Goal: Information Seeking & Learning: Learn about a topic

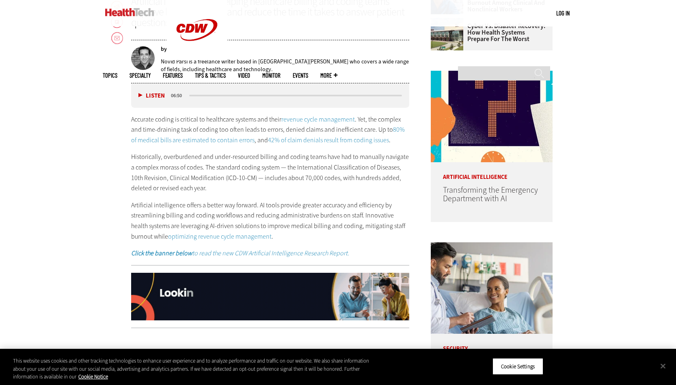
scroll to position [426, 0]
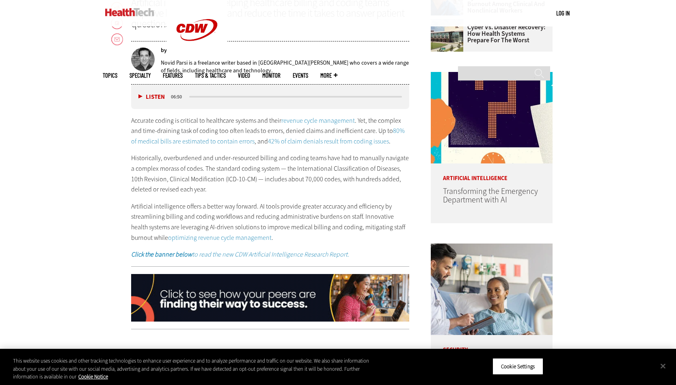
click at [191, 172] on p "Historically, overburdened and under-resourced billing and coding teams have ha…" at bounding box center [270, 173] width 279 height 41
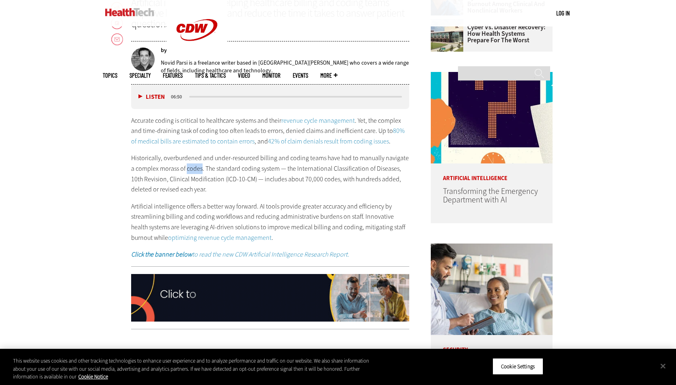
click at [191, 172] on p "Historically, overburdened and under-resourced billing and coding teams have ha…" at bounding box center [270, 173] width 279 height 41
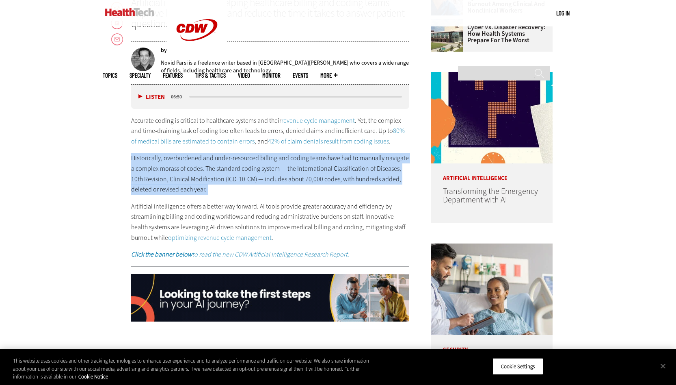
click at [188, 187] on p "Historically, overburdened and under-resourced billing and coding teams have ha…" at bounding box center [270, 173] width 279 height 41
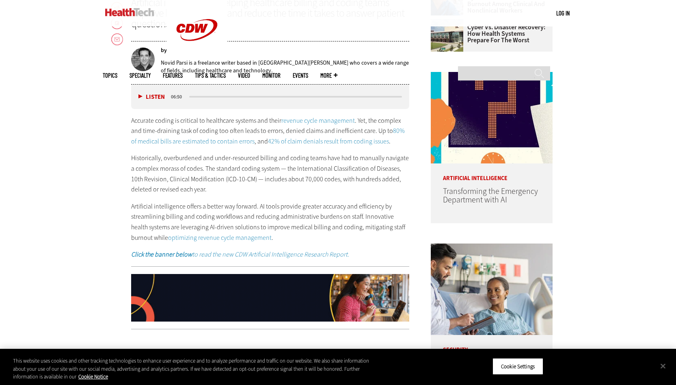
click at [188, 187] on p "Historically, overburdened and under-resourced billing and coding teams have ha…" at bounding box center [270, 173] width 279 height 41
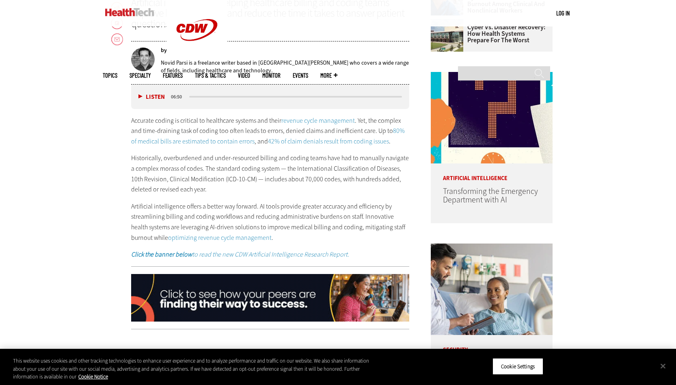
click at [188, 187] on p "Historically, overburdened and under-resourced billing and coding teams have ha…" at bounding box center [270, 173] width 279 height 41
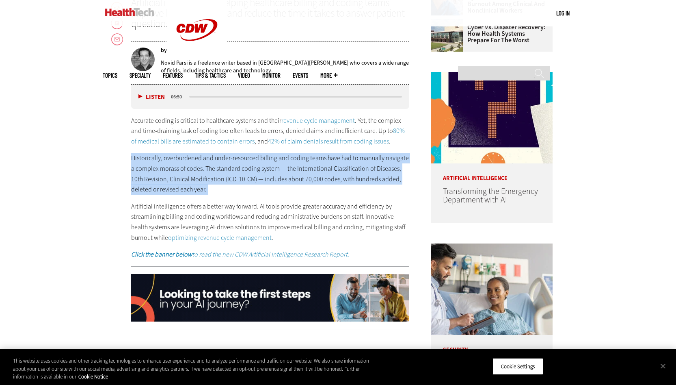
click at [188, 197] on div "Accurate coding is critical to healthcare systems and their revenue cycle manag…" at bounding box center [270, 187] width 279 height 144
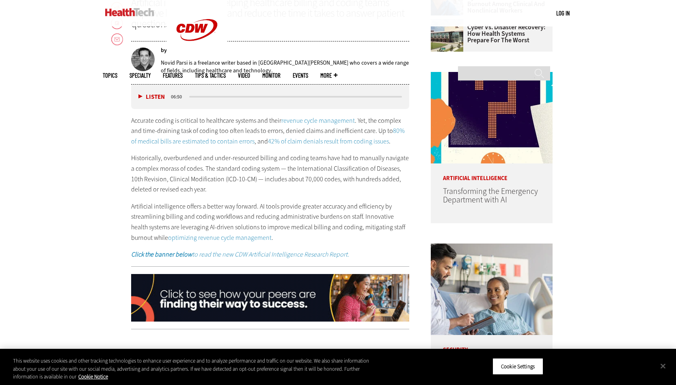
click at [188, 197] on div "Accurate coding is critical to healthcare systems and their revenue cycle manag…" at bounding box center [270, 187] width 279 height 144
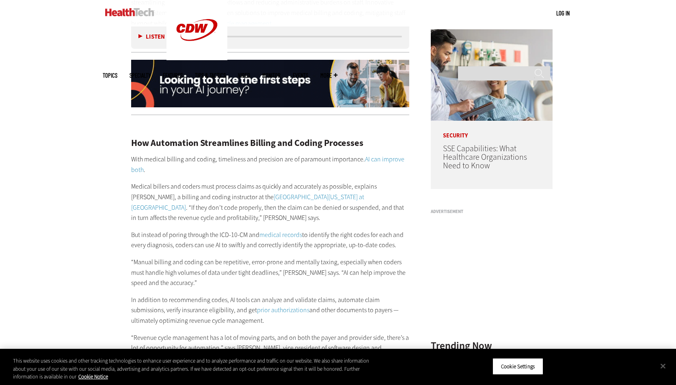
scroll to position [678, 0]
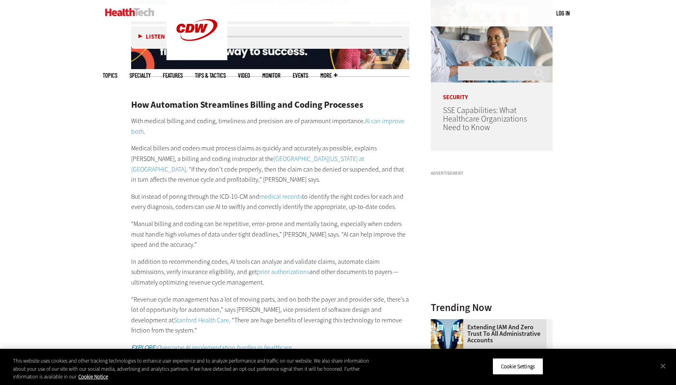
click at [188, 197] on p "But instead of poring through the ICD-10-CM and medical records to identify the…" at bounding box center [270, 201] width 279 height 21
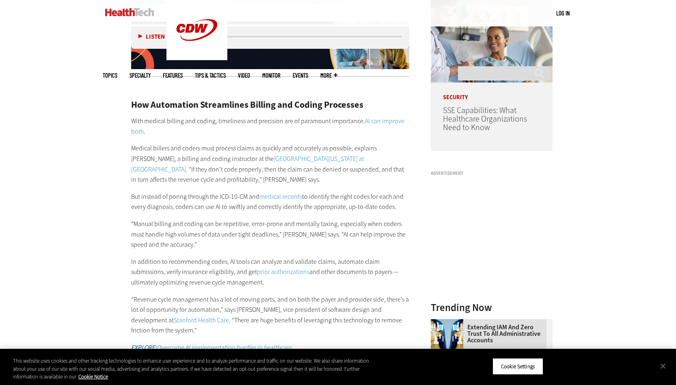
click at [188, 197] on p "But instead of poring through the ICD-10-CM and medical records to identify the…" at bounding box center [270, 201] width 279 height 21
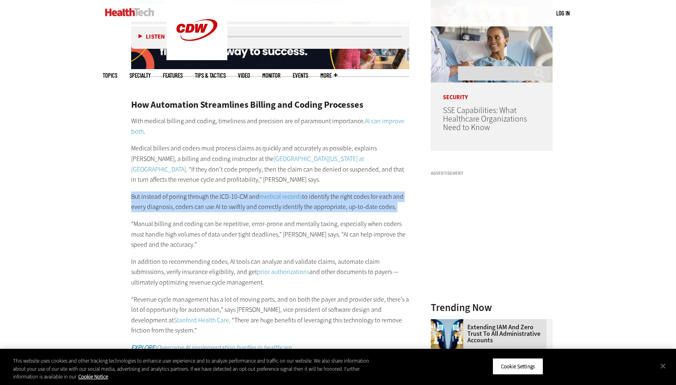
click at [176, 143] on p "Medical billers and coders must process claims as quickly and accurately as pos…" at bounding box center [270, 163] width 279 height 41
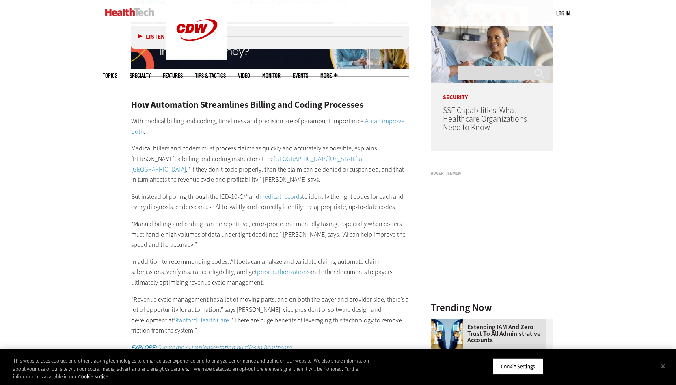
click at [176, 143] on p "Medical billers and coders must process claims as quickly and accurately as pos…" at bounding box center [270, 163] width 279 height 41
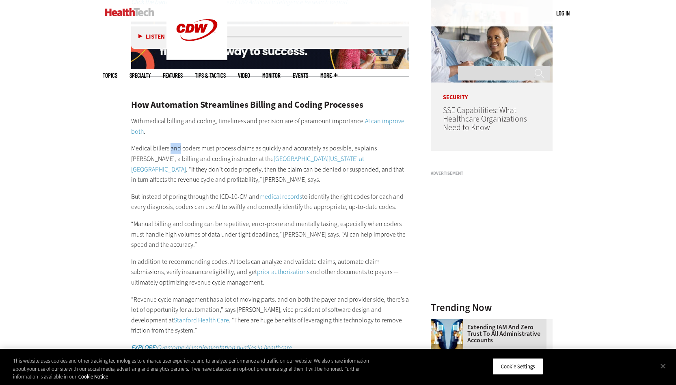
click at [176, 143] on p "Medical billers and coders must process claims as quickly and accurately as pos…" at bounding box center [270, 163] width 279 height 41
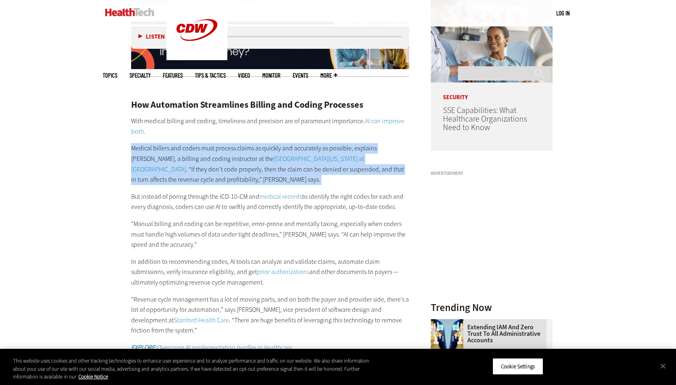
click at [171, 149] on p "Medical billers and coders must process claims as quickly and accurately as pos…" at bounding box center [270, 163] width 279 height 41
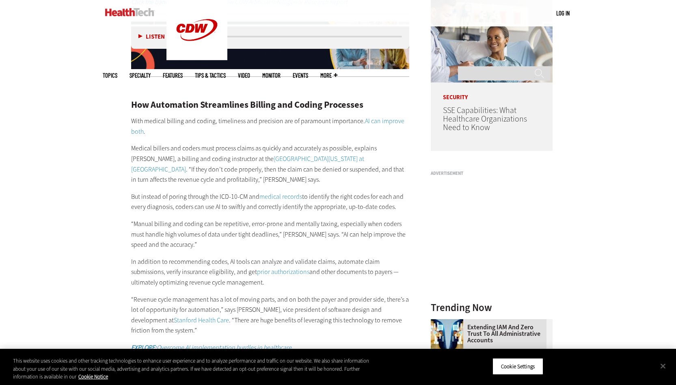
click at [171, 149] on p "Medical billers and coders must process claims as quickly and accurately as pos…" at bounding box center [270, 163] width 279 height 41
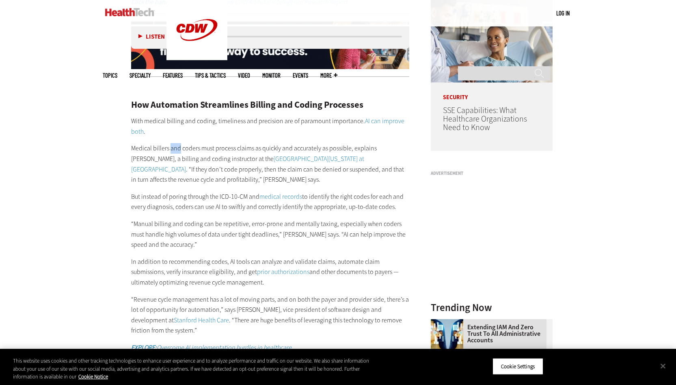
click at [171, 149] on p "Medical billers and coders must process claims as quickly and accurately as pos…" at bounding box center [270, 163] width 279 height 41
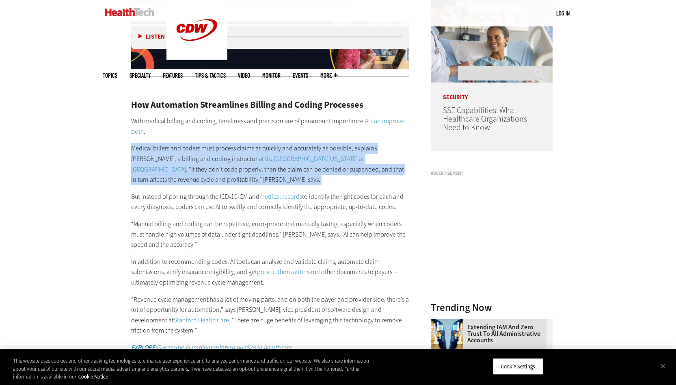
click at [167, 169] on p "Medical billers and coders must process claims as quickly and accurately as pos…" at bounding box center [270, 163] width 279 height 41
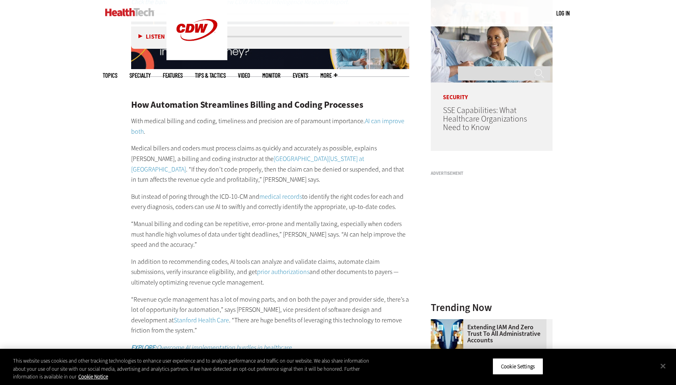
click at [167, 169] on p "Medical billers and coders must process claims as quickly and accurately as pos…" at bounding box center [270, 163] width 279 height 41
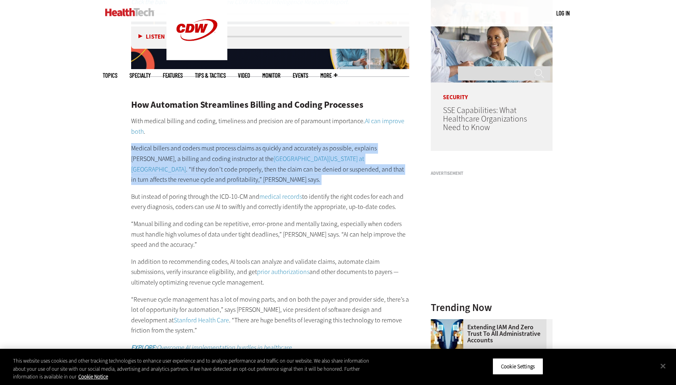
click at [166, 174] on p "Medical billers and coders must process claims as quickly and accurately as pos…" at bounding box center [270, 163] width 279 height 41
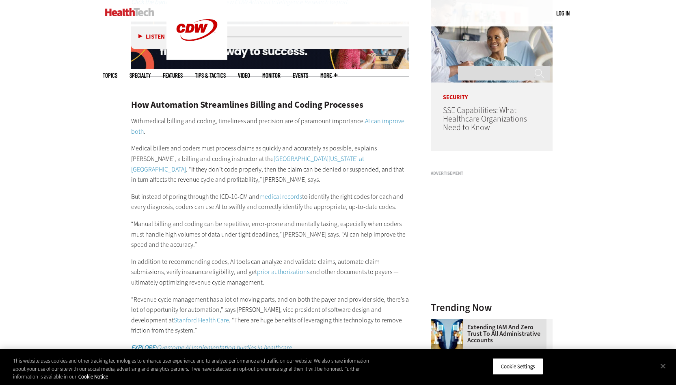
click at [166, 174] on p "Medical billers and coders must process claims as quickly and accurately as pos…" at bounding box center [270, 163] width 279 height 41
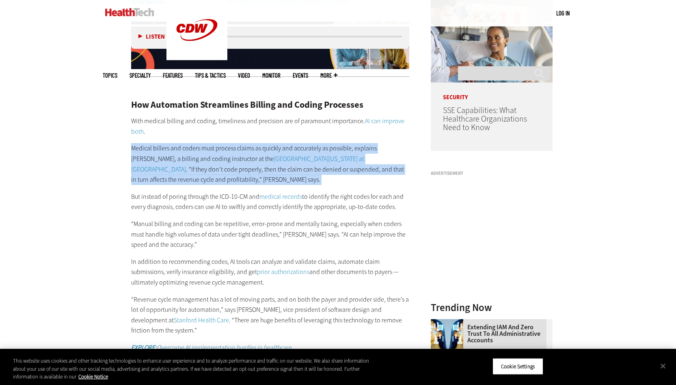
click at [163, 185] on div "How Automation Streamlines Billing and Coding Processes With medical billing an…" at bounding box center [270, 373] width 279 height 580
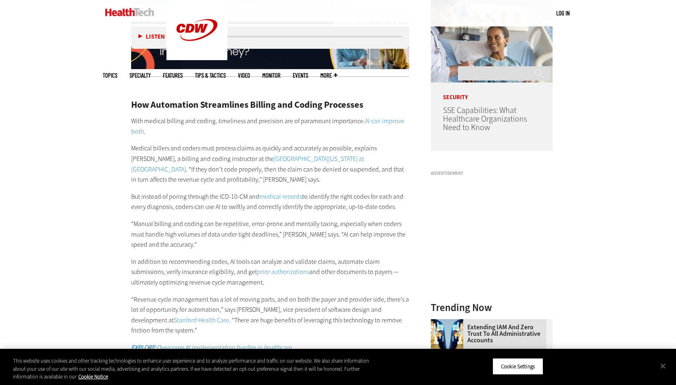
click at [163, 185] on div "How Automation Streamlines Billing and Coding Processes With medical billing an…" at bounding box center [270, 373] width 279 height 580
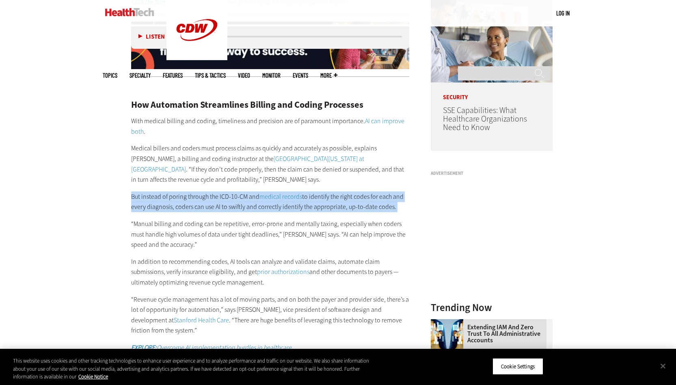
click at [173, 175] on p "Medical billers and coders must process claims as quickly and accurately as pos…" at bounding box center [270, 163] width 279 height 41
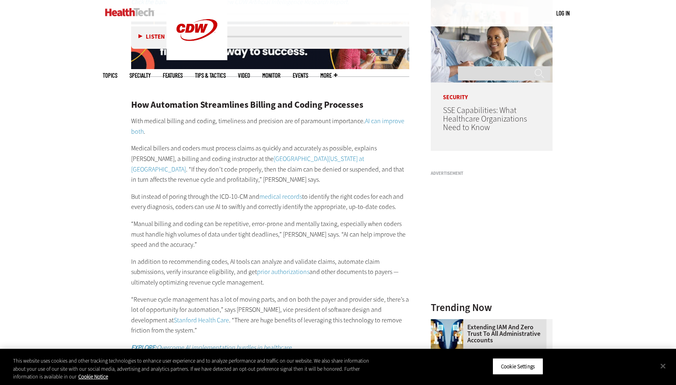
click at [173, 175] on p "Medical billers and coders must process claims as quickly and accurately as pos…" at bounding box center [270, 163] width 279 height 41
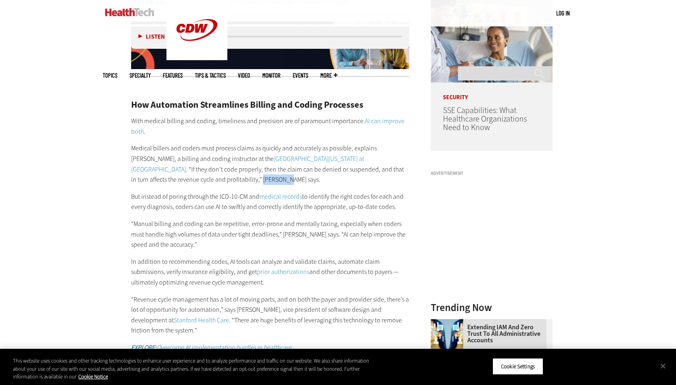
click at [173, 175] on p "Medical billers and coders must process claims as quickly and accurately as pos…" at bounding box center [270, 163] width 279 height 41
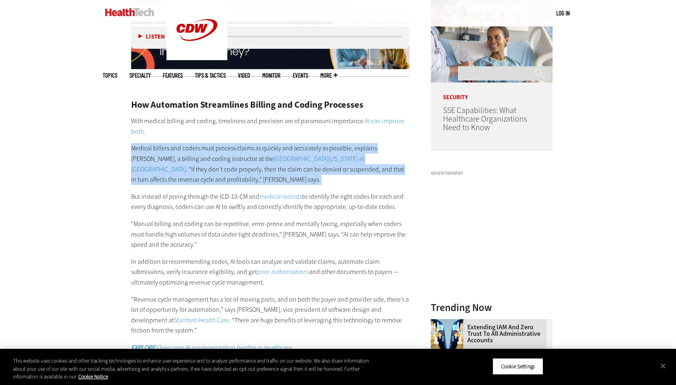
click at [166, 180] on p "Medical billers and coders must process claims as quickly and accurately as pos…" at bounding box center [270, 163] width 279 height 41
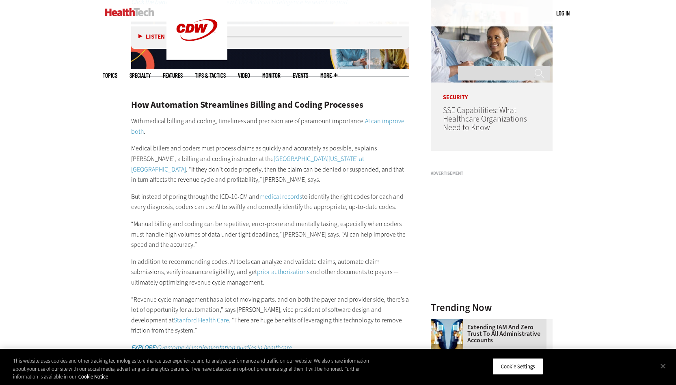
click at [166, 180] on p "Medical billers and coders must process claims as quickly and accurately as pos…" at bounding box center [270, 163] width 279 height 41
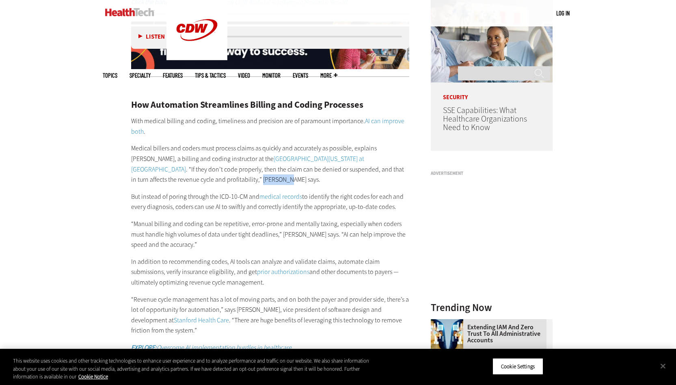
click at [166, 180] on p "Medical billers and coders must process claims as quickly and accurately as pos…" at bounding box center [270, 163] width 279 height 41
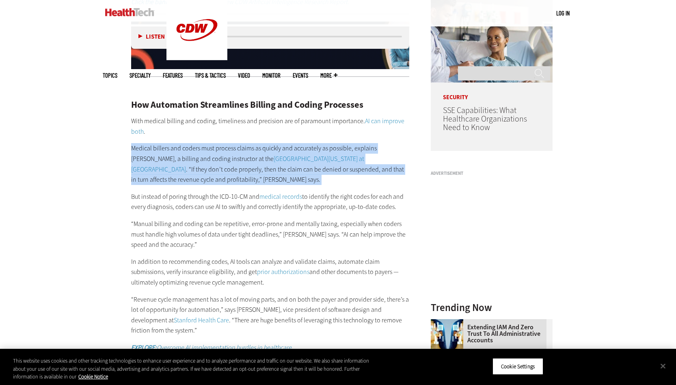
click at [165, 184] on div "How Automation Streamlines Billing and Coding Processes With medical billing an…" at bounding box center [270, 373] width 279 height 580
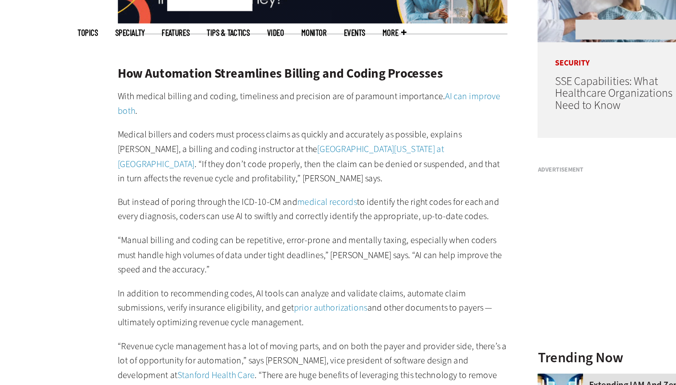
click at [166, 206] on p "But instead of poring through the ICD-10-CM and medical records to identify the…" at bounding box center [270, 201] width 279 height 21
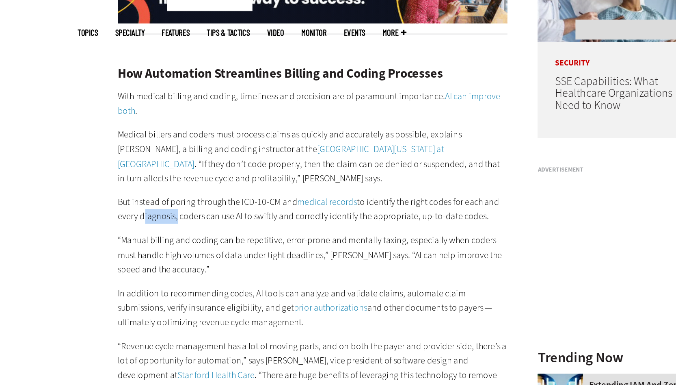
click at [164, 209] on p "But instead of poring through the ICD-10-CM and medical records to identify the…" at bounding box center [270, 201] width 279 height 21
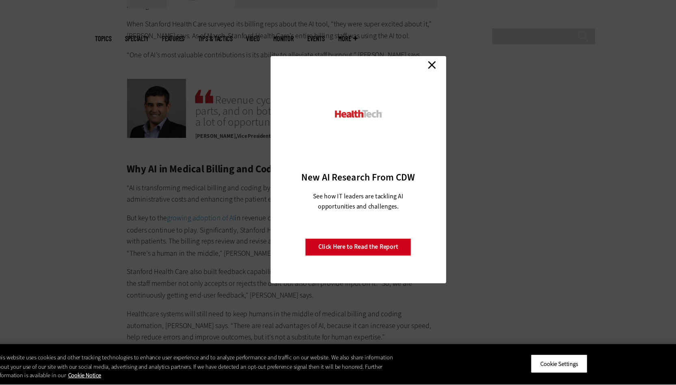
scroll to position [1249, 0]
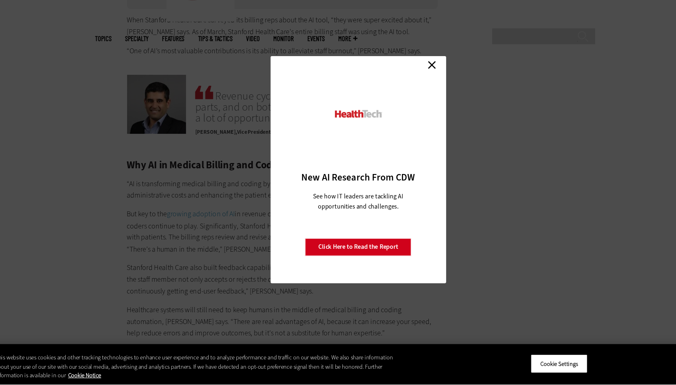
click at [402, 96] on link "Close" at bounding box center [404, 99] width 12 height 12
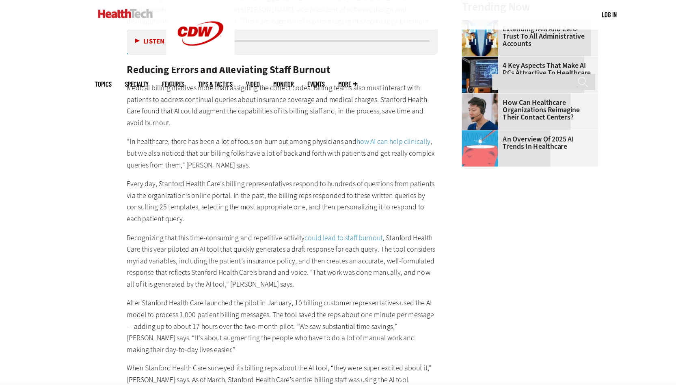
scroll to position [951, 0]
